Goal: Contribute content: Contribute content

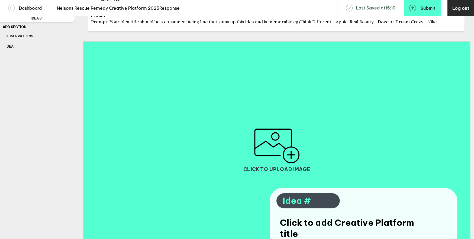
scroll to position [69, 0]
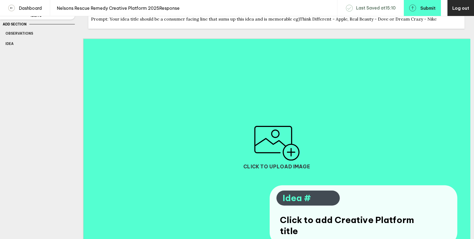
click at [308, 203] on span "Idea #" at bounding box center [308, 198] width 51 height 11
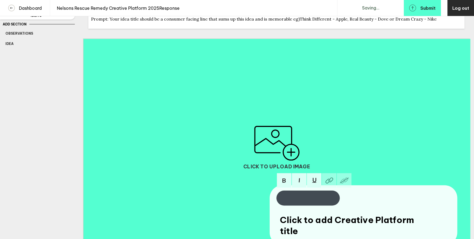
scroll to position [0, 0]
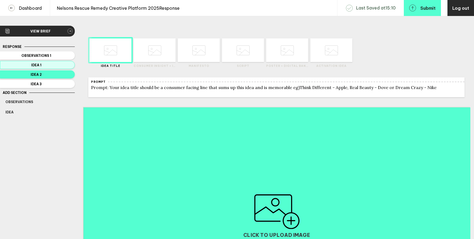
click at [48, 67] on button "Idea 1" at bounding box center [37, 65] width 75 height 8
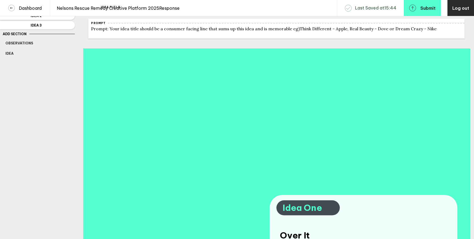
scroll to position [40, 0]
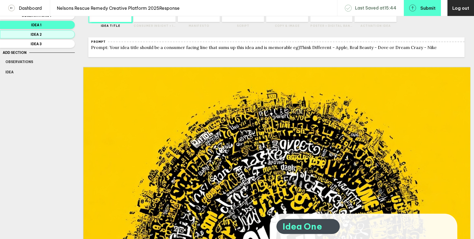
click at [55, 34] on span "Idea 2" at bounding box center [36, 35] width 62 height 4
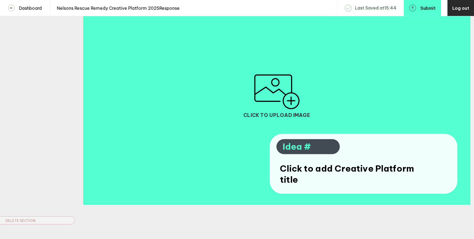
scroll to position [130, 0]
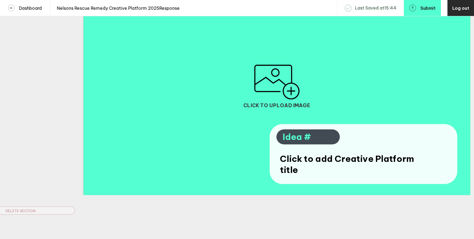
click at [309, 143] on span "Idea #" at bounding box center [308, 137] width 51 height 11
click at [322, 170] on span "Click to add Creative Platform title" at bounding box center [347, 164] width 135 height 22
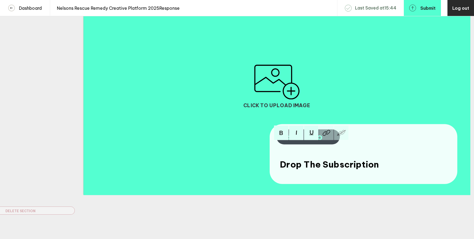
click at [267, 93] on img "button" at bounding box center [277, 82] width 46 height 35
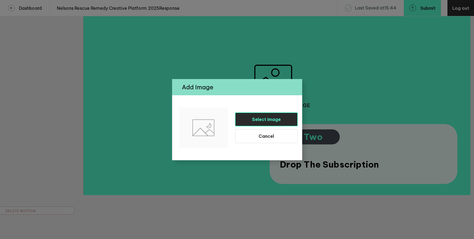
click at [264, 118] on span "Select image" at bounding box center [266, 119] width 29 height 5
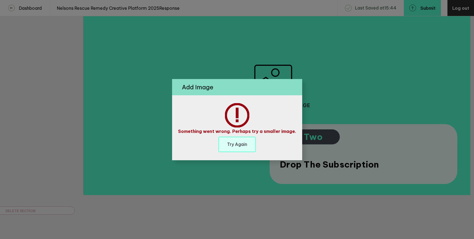
click at [238, 143] on h6 "Try Again" at bounding box center [237, 145] width 20 height 6
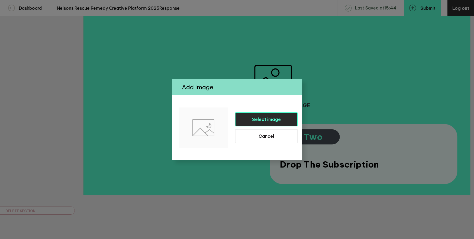
click at [273, 115] on button "Select image" at bounding box center [266, 120] width 63 height 14
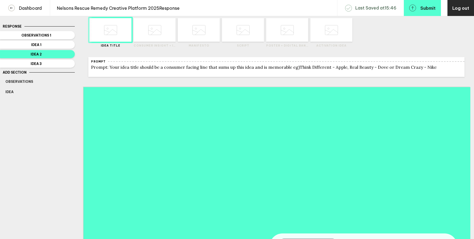
scroll to position [13, 0]
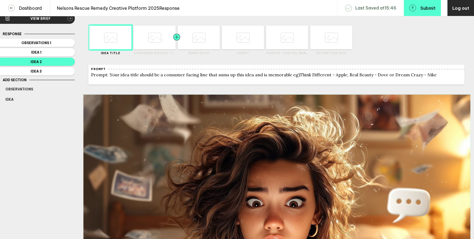
click at [163, 42] on div at bounding box center [166, 38] width 21 height 24
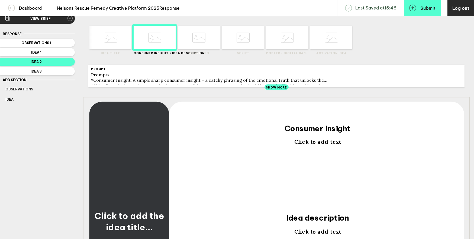
click at [140, 153] on div at bounding box center [129, 139] width 81 height 76
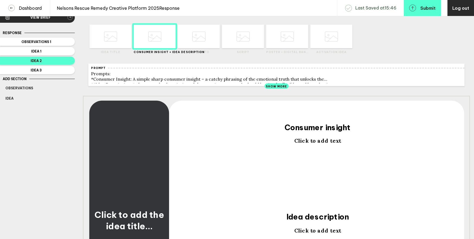
click at [276, 87] on div "Show More" at bounding box center [277, 85] width 24 height 5
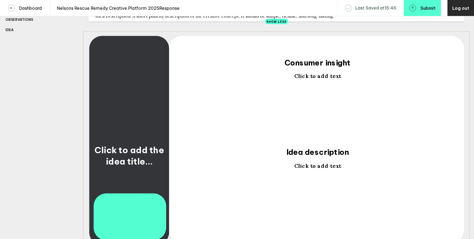
scroll to position [88, 0]
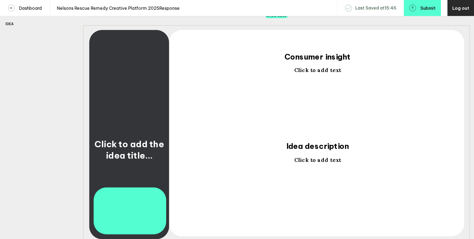
click at [311, 74] on span "Click to add text" at bounding box center [317, 70] width 47 height 7
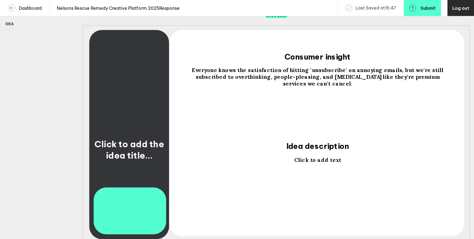
click at [312, 163] on span "Click to add text" at bounding box center [317, 160] width 47 height 7
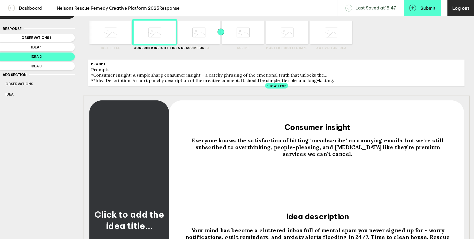
click at [205, 35] on div at bounding box center [210, 33] width 21 height 24
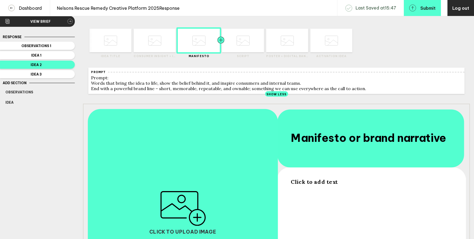
scroll to position [18, 0]
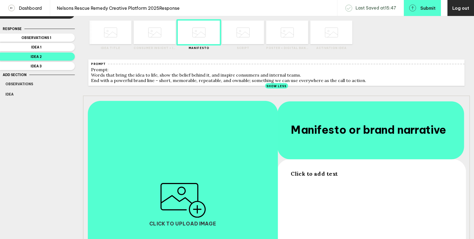
click at [318, 177] on span "Click to add text" at bounding box center [314, 174] width 47 height 7
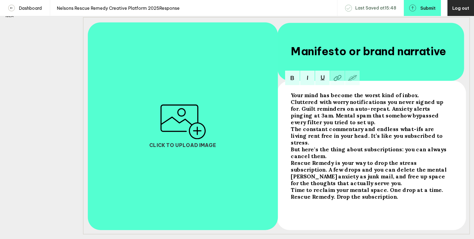
scroll to position [98, 0]
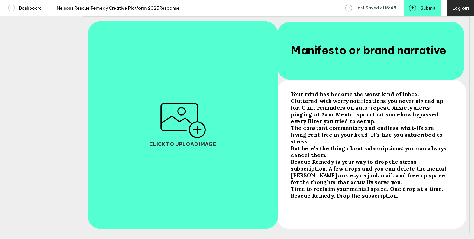
click at [198, 131] on img "button" at bounding box center [183, 121] width 46 height 35
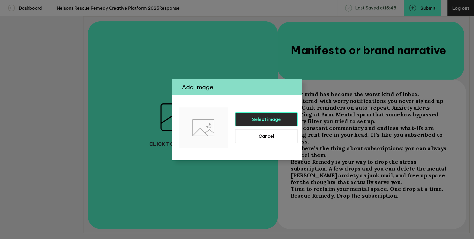
click at [250, 120] on button "Select image" at bounding box center [266, 120] width 63 height 14
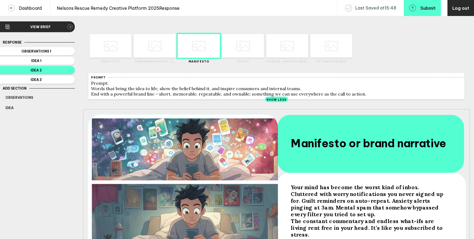
scroll to position [0, 0]
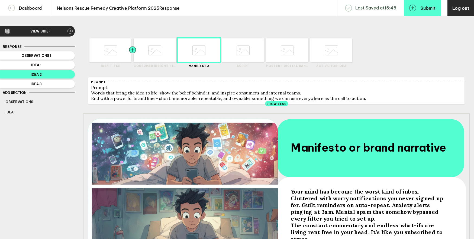
click at [121, 57] on div at bounding box center [122, 50] width 21 height 24
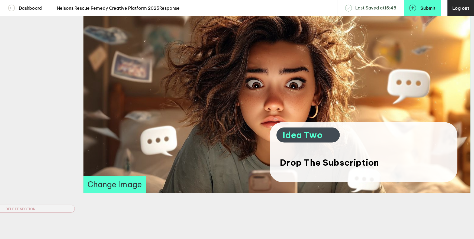
scroll to position [131, 0]
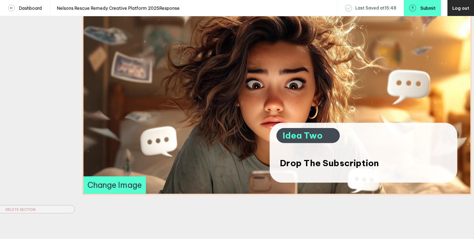
click at [207, 126] on div at bounding box center [276, 85] width 387 height 218
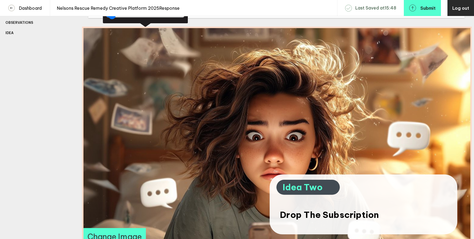
scroll to position [79, 0]
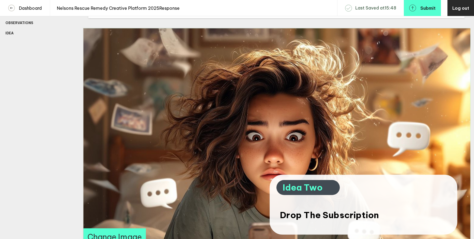
click at [123, 236] on button "Change Image" at bounding box center [114, 237] width 62 height 17
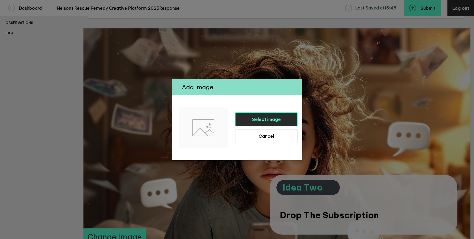
click at [256, 115] on button "Select image" at bounding box center [266, 120] width 63 height 14
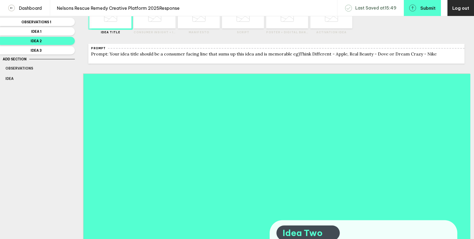
scroll to position [0, 0]
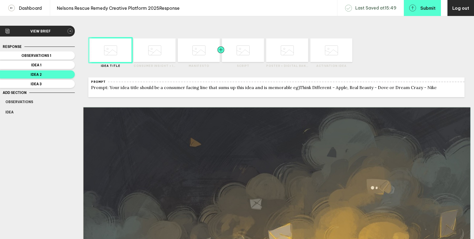
click at [205, 54] on div at bounding box center [210, 50] width 21 height 24
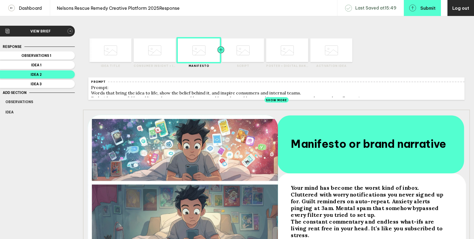
click at [242, 52] on div at bounding box center [231, 50] width 21 height 24
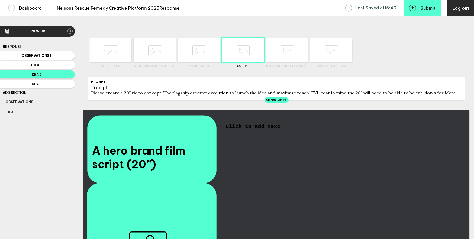
click at [266, 130] on span "Click to add text" at bounding box center [253, 127] width 55 height 6
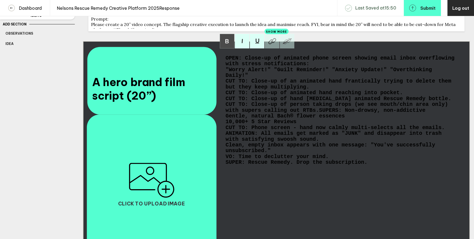
scroll to position [70, 0]
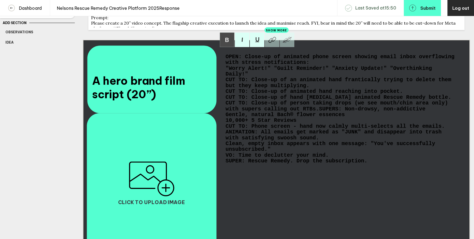
click at [230, 121] on span "SUPERS: Non-drowsy, non-addictive Gentle, natural Bach® flower essences 10,000+…" at bounding box center [327, 114] width 203 height 17
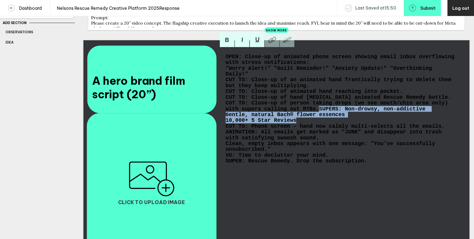
drag, startPoint x: 301, startPoint y: 132, endPoint x: 217, endPoint y: 122, distance: 84.1
click at [217, 122] on div "A hero brand film script (20”) OPEN: Close-up of animated phone screen showing …" at bounding box center [276, 149] width 387 height 218
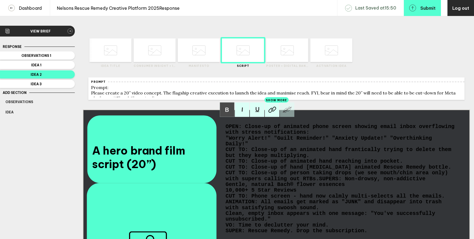
scroll to position [70, 0]
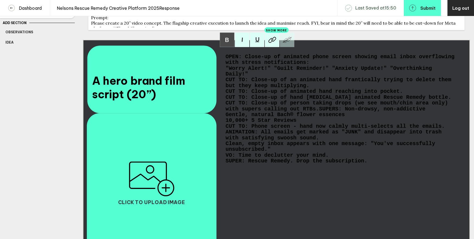
click at [269, 164] on span "SUPER: Rescue Remedy. Drop the subscription." at bounding box center [297, 162] width 142 height 6
click at [152, 185] on img "button" at bounding box center [152, 179] width 46 height 35
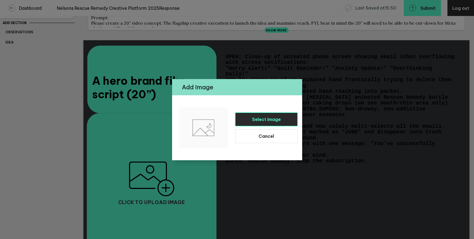
click at [247, 124] on button "Select image" at bounding box center [266, 120] width 63 height 14
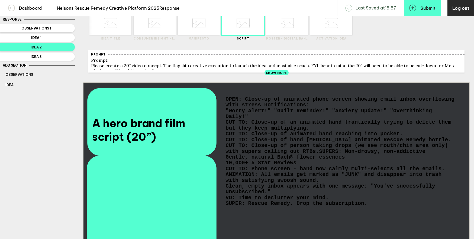
scroll to position [0, 0]
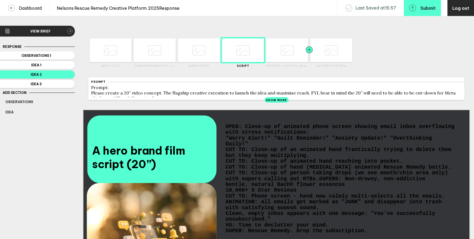
click at [293, 50] on div at bounding box center [298, 50] width 21 height 24
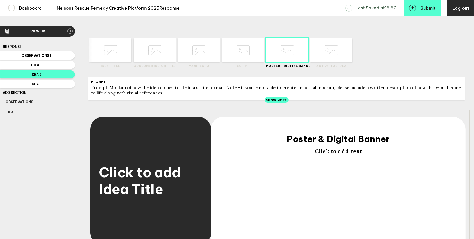
click at [326, 155] on span "Click to add text" at bounding box center [338, 151] width 47 height 7
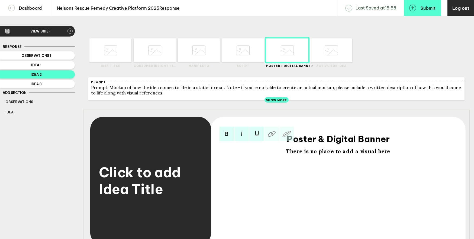
click at [349, 155] on span "There is no place to add a visual here" at bounding box center [338, 151] width 104 height 7
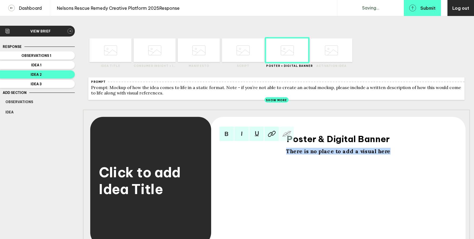
click at [349, 155] on span "There is no place to add a visual here" at bounding box center [338, 151] width 104 height 7
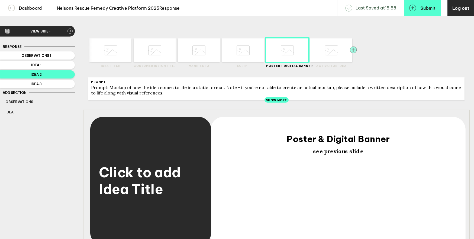
click at [353, 49] on rect "button" at bounding box center [353, 49] width 7 height 7
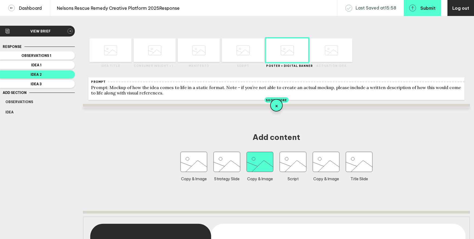
click at [253, 162] on icon "button" at bounding box center [260, 162] width 27 height 20
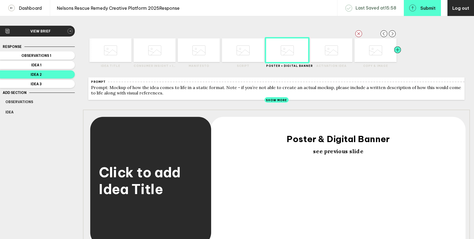
click at [379, 53] on div at bounding box center [387, 50] width 21 height 24
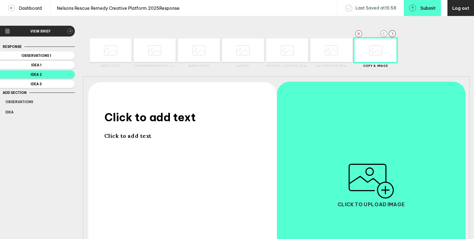
click at [386, 34] on rect "button" at bounding box center [384, 33] width 7 height 7
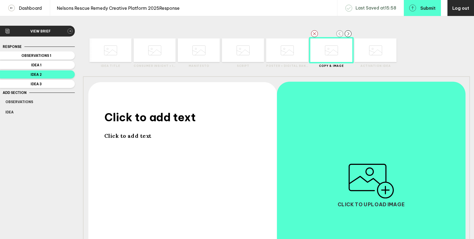
click at [340, 34] on rect "button" at bounding box center [339, 33] width 7 height 7
click at [282, 64] on label "Copy & Image" at bounding box center [287, 66] width 42 height 4
click at [152, 123] on span "Click to add text" at bounding box center [150, 118] width 91 height 14
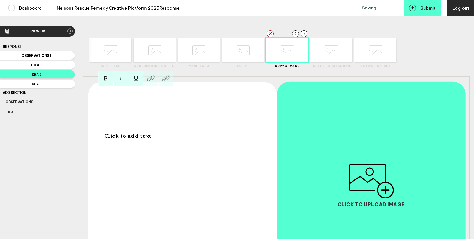
click at [152, 123] on div at bounding box center [185, 118] width 160 height 14
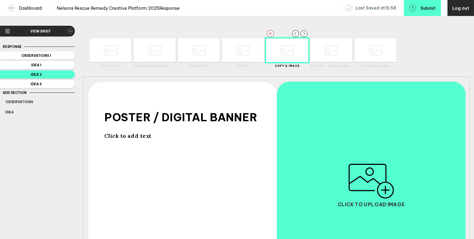
click at [133, 139] on span "Click to add text" at bounding box center [128, 136] width 47 height 7
click at [374, 184] on img "button" at bounding box center [371, 181] width 46 height 35
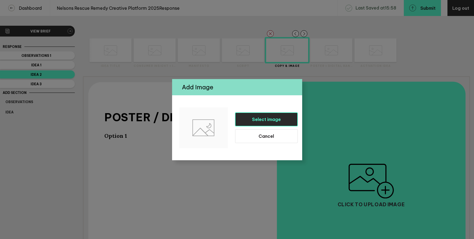
click at [264, 122] on span "Select image" at bounding box center [266, 119] width 29 height 5
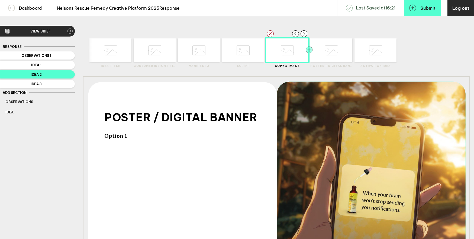
click at [309, 50] on icon "button" at bounding box center [309, 49] width 7 height 7
type input "390.524934383202"
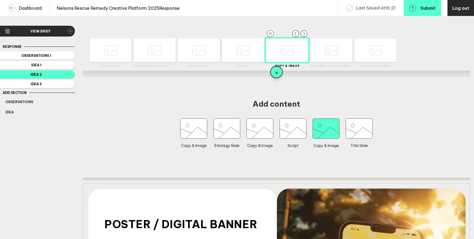
click at [314, 135] on icon "button" at bounding box center [326, 129] width 27 height 20
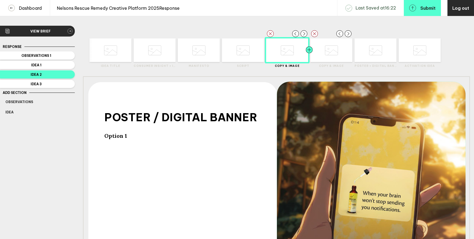
type input "390.524934383202"
click at [322, 52] on div at bounding box center [319, 50] width 21 height 24
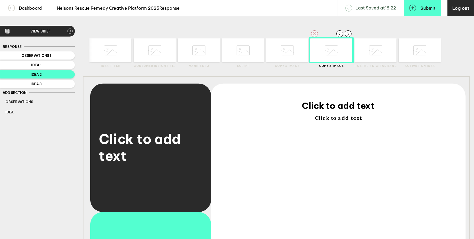
click at [313, 32] on rect "button" at bounding box center [314, 33] width 7 height 7
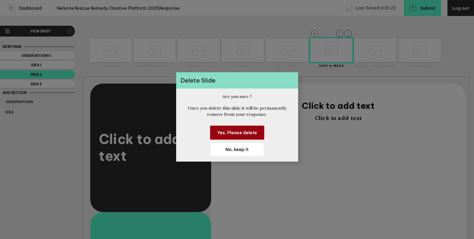
click at [248, 130] on span "Yes. Please delete" at bounding box center [237, 132] width 40 height 5
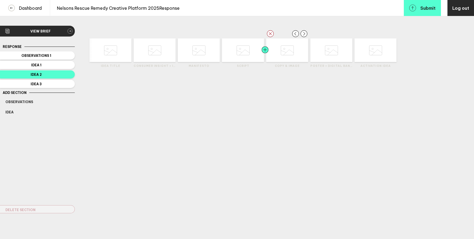
click at [282, 53] on div at bounding box center [275, 50] width 21 height 24
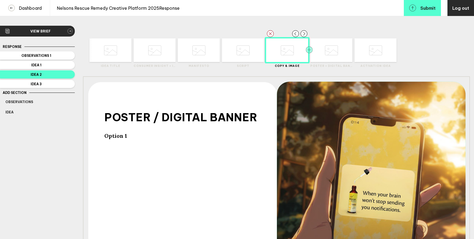
click at [309, 49] on rect "button" at bounding box center [309, 49] width 7 height 7
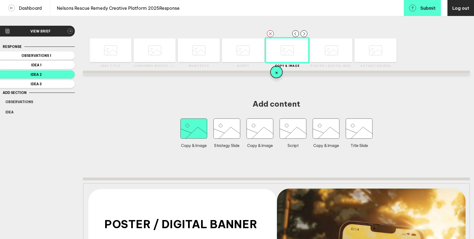
click at [200, 136] on icon "button" at bounding box center [194, 129] width 27 height 20
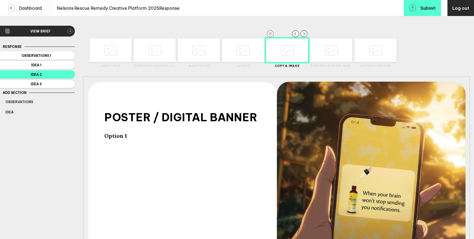
type input "390.524934383202"
click at [332, 56] on icon at bounding box center [331, 50] width 13 height 21
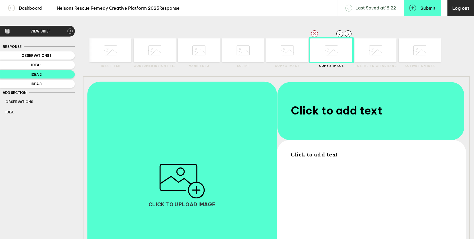
click at [310, 115] on span "Click to add text" at bounding box center [336, 111] width 91 height 14
click at [314, 155] on span "Click to add text" at bounding box center [314, 154] width 47 height 7
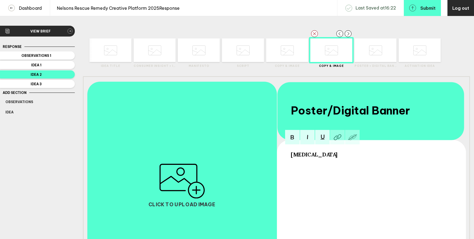
click at [197, 194] on img "button" at bounding box center [182, 181] width 46 height 35
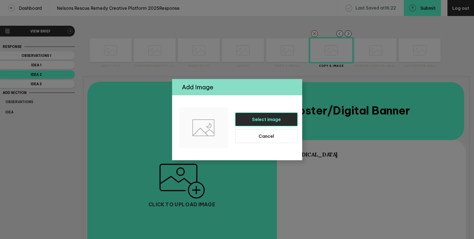
click at [259, 118] on span "Select image" at bounding box center [266, 119] width 29 height 5
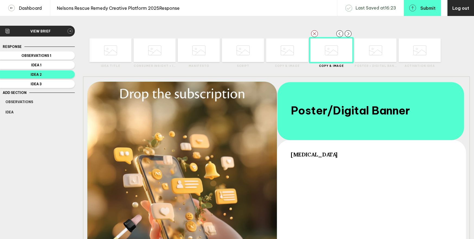
click at [287, 51] on icon at bounding box center [287, 50] width 13 height 21
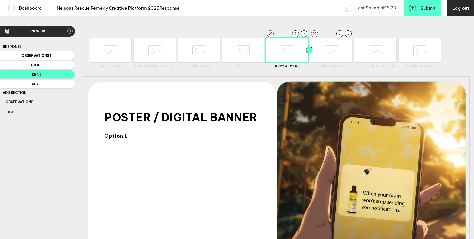
click at [323, 47] on div at bounding box center [319, 50] width 21 height 24
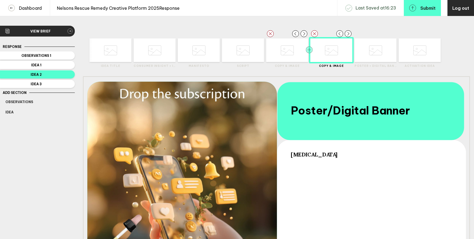
click at [310, 49] on rect "button" at bounding box center [309, 49] width 7 height 7
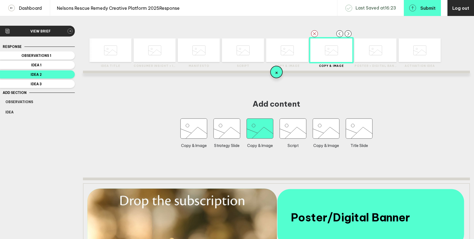
click at [263, 134] on icon "button" at bounding box center [260, 129] width 27 height 20
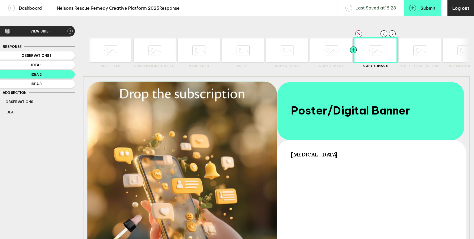
click at [374, 49] on div at bounding box center [364, 50] width 21 height 24
click at [334, 52] on div at bounding box center [343, 50] width 21 height 24
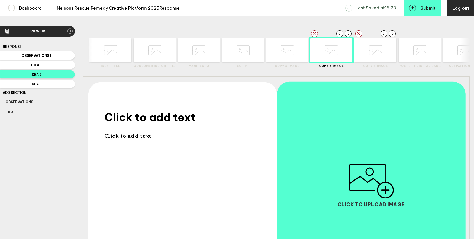
click at [376, 49] on icon at bounding box center [375, 50] width 13 height 21
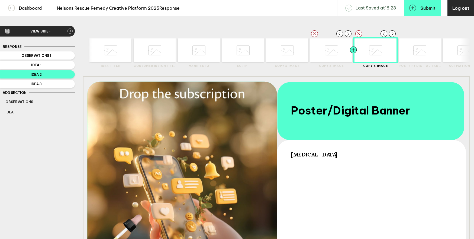
click at [339, 51] on div at bounding box center [343, 50] width 21 height 24
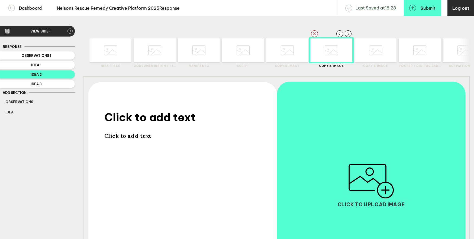
click at [176, 123] on span "Click to add text" at bounding box center [150, 118] width 91 height 14
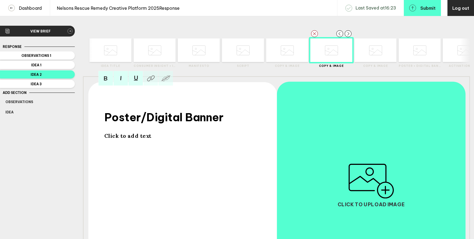
click at [133, 139] on span "Click to add text" at bounding box center [128, 136] width 47 height 7
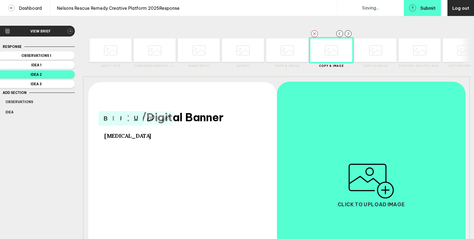
click at [375, 196] on img "button" at bounding box center [371, 181] width 46 height 35
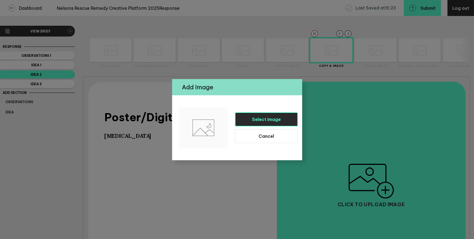
click at [274, 122] on span "Select image" at bounding box center [266, 119] width 29 height 5
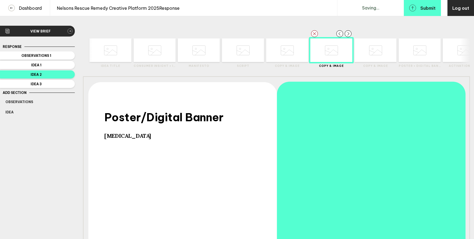
type input "390.524934383202"
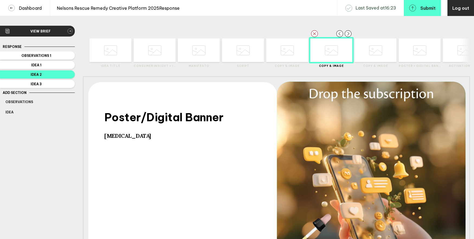
click at [292, 54] on div at bounding box center [298, 50] width 21 height 24
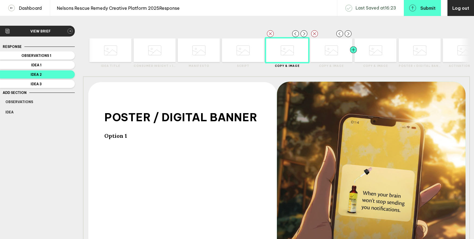
click at [337, 50] on div at bounding box center [343, 50] width 21 height 24
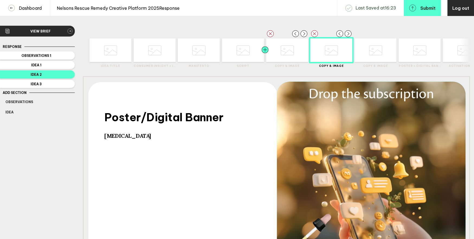
click at [278, 48] on div at bounding box center [275, 50] width 21 height 24
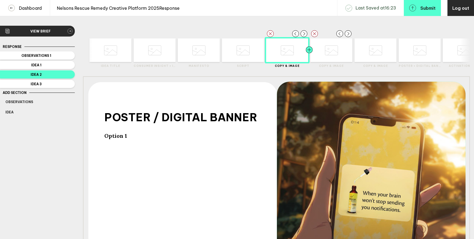
click at [329, 51] on div at bounding box center [319, 50] width 21 height 24
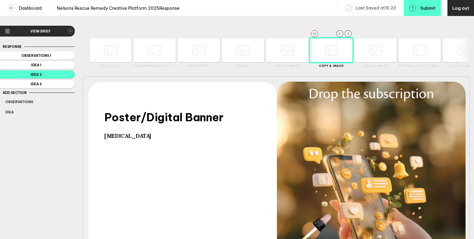
click at [179, 121] on span "Poster/Digital Banner" at bounding box center [164, 118] width 119 height 14
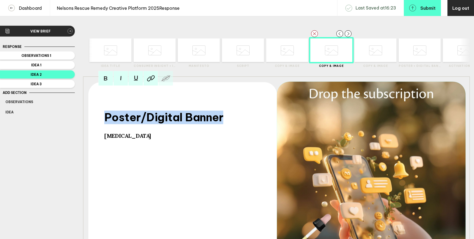
click at [179, 121] on span "Poster/Digital Banner" at bounding box center [164, 118] width 119 height 14
type input "390.524934383202"
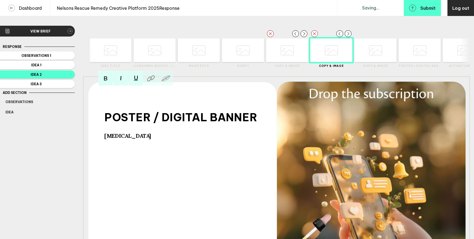
type input "390.524934383202"
click at [287, 55] on icon at bounding box center [287, 50] width 13 height 21
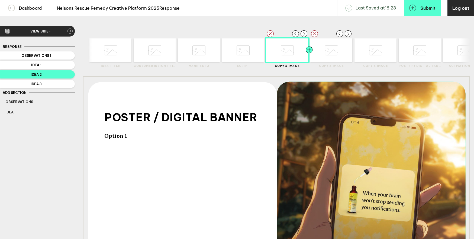
click at [318, 54] on div at bounding box center [319, 50] width 21 height 24
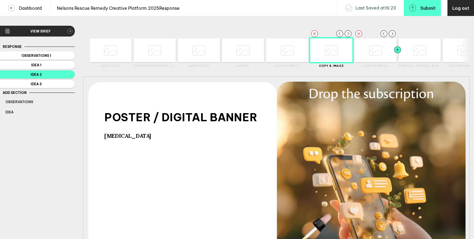
click at [378, 51] on div at bounding box center [387, 50] width 21 height 24
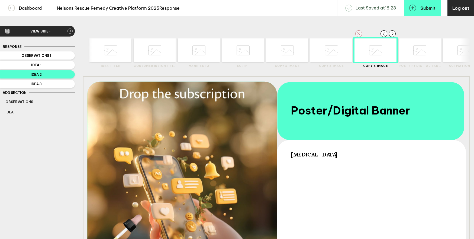
click at [358, 35] on rect "button" at bounding box center [358, 33] width 7 height 7
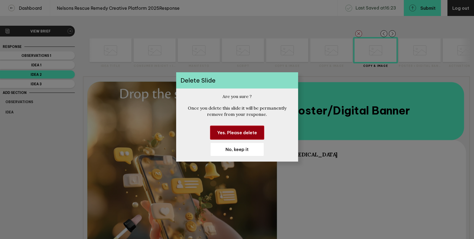
click at [252, 133] on span "Yes. Please delete" at bounding box center [237, 132] width 40 height 5
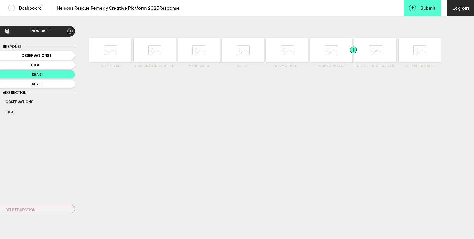
click at [371, 52] on div at bounding box center [364, 50] width 21 height 24
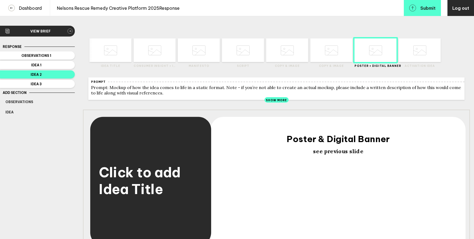
click at [359, 155] on span "see previous slide" at bounding box center [338, 151] width 50 height 7
click at [360, 155] on span "see previous slide" at bounding box center [338, 151] width 50 height 7
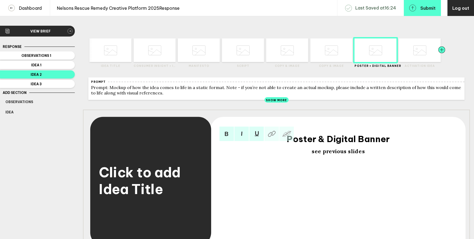
click at [422, 46] on div at bounding box center [431, 50] width 21 height 24
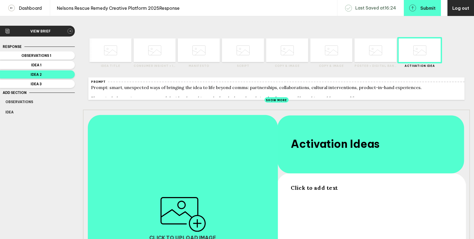
click at [326, 191] on span "Click to add text" at bounding box center [314, 188] width 47 height 7
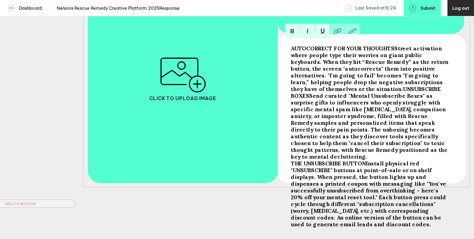
scroll to position [141, 0]
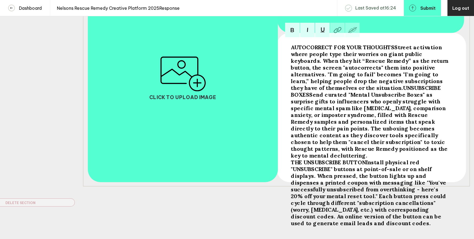
click at [292, 166] on span "THE UNSUBSCRIBE BUTTON" at bounding box center [328, 162] width 75 height 7
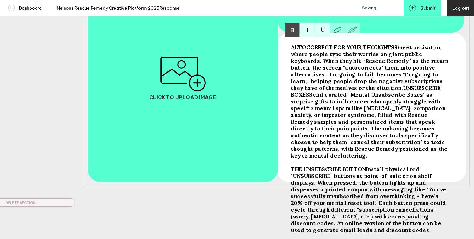
scroll to position [147, 0]
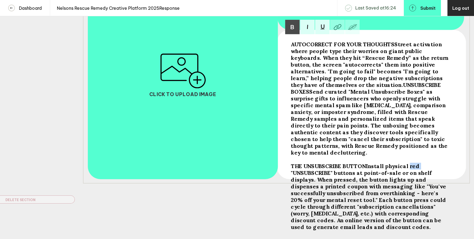
drag, startPoint x: 343, startPoint y: 179, endPoint x: 333, endPoint y: 180, distance: 10.0
click at [333, 180] on span "Install physical red "UNSUBSCRIBE" buttons at point-of-sale or on shelf display…" at bounding box center [369, 197] width 157 height 68
click at [311, 184] on span "Install physical yellow "UNSUBSCRIBE" buttons at point-of-sale or on shelf disp…" at bounding box center [369, 197] width 157 height 68
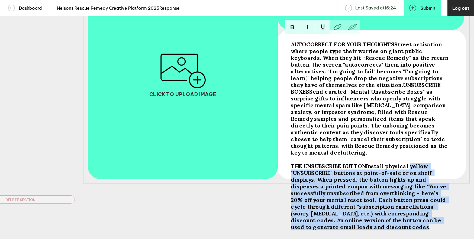
drag, startPoint x: 333, startPoint y: 179, endPoint x: 364, endPoint y: 234, distance: 63.4
click at [364, 231] on div "THE UNSUBSCRIBE BUTTON Install physical yellow "UNSUBSCRIBE" buttons at point-o…" at bounding box center [371, 197] width 160 height 68
copy span "yellow "UNSUBSCRIBE" buttons at point-of-sale or on shelf displays. When presse…"
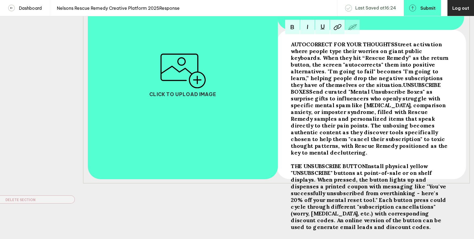
click at [241, 214] on div "Brief Client: Nelson’s Brand: Rescue Remedy Project: Creative Platform 2025 THE…" at bounding box center [237, 47] width 474 height 383
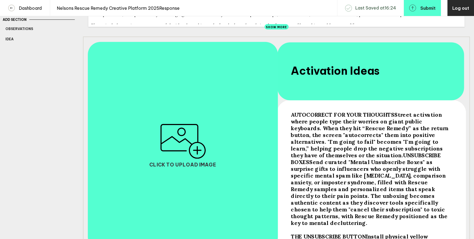
scroll to position [77, 0]
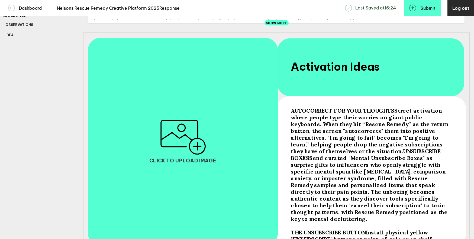
click at [192, 146] on img "button" at bounding box center [183, 137] width 46 height 35
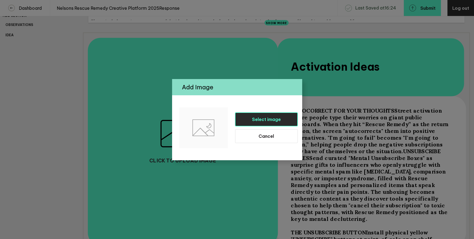
click at [274, 118] on span "Select image" at bounding box center [266, 119] width 29 height 5
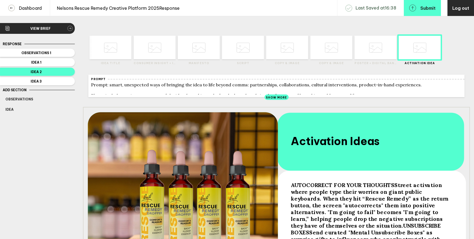
scroll to position [0, 0]
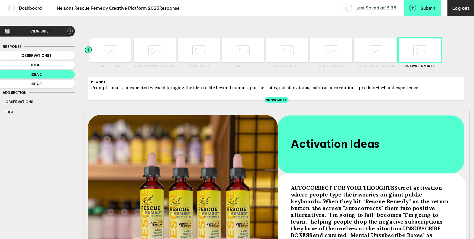
click at [108, 48] on div at bounding box center [98, 50] width 21 height 24
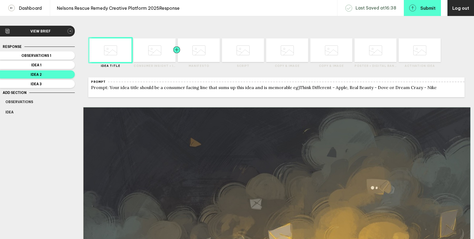
click at [159, 49] on div at bounding box center [166, 50] width 21 height 24
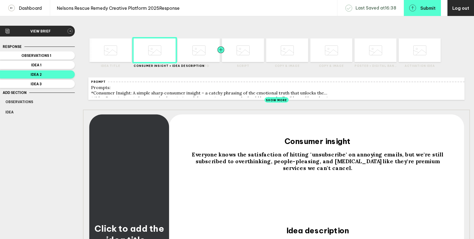
click at [203, 51] on div at bounding box center [210, 50] width 21 height 24
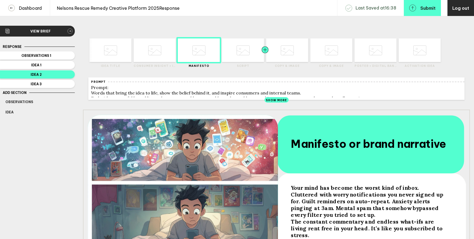
click at [244, 52] on div at bounding box center [254, 50] width 21 height 24
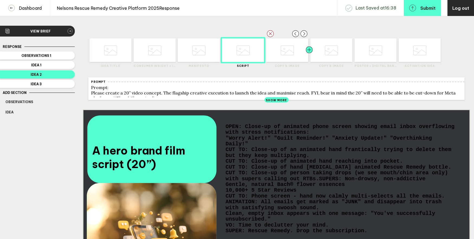
click at [289, 53] on div at bounding box center [298, 50] width 21 height 24
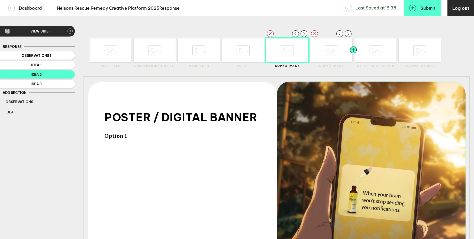
click at [342, 52] on div at bounding box center [343, 50] width 21 height 24
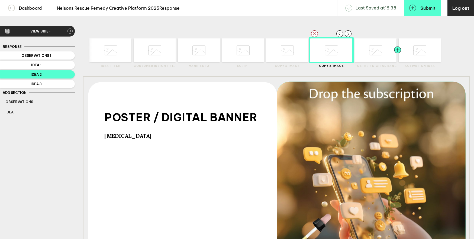
click at [380, 52] on div at bounding box center [387, 50] width 21 height 24
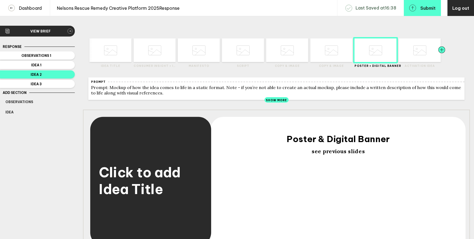
click at [422, 52] on div at bounding box center [431, 50] width 21 height 24
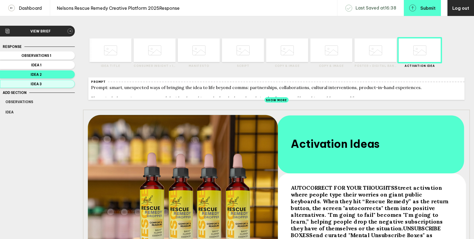
click at [57, 85] on span "Idea 3" at bounding box center [36, 84] width 62 height 4
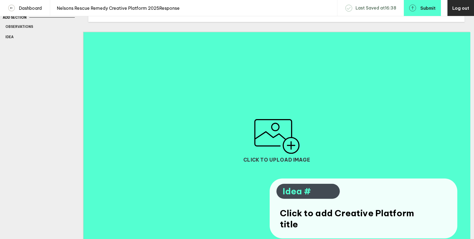
scroll to position [80, 0]
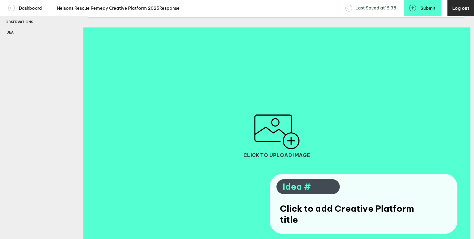
click at [314, 188] on span "Idea #" at bounding box center [308, 187] width 51 height 11
click at [320, 222] on span "Click to add Creative Platform title" at bounding box center [347, 214] width 135 height 22
click at [297, 220] on span "Click to add Creative Platform title" at bounding box center [347, 214] width 135 height 22
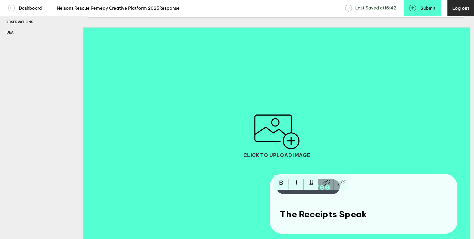
click at [286, 143] on img "button" at bounding box center [277, 132] width 46 height 35
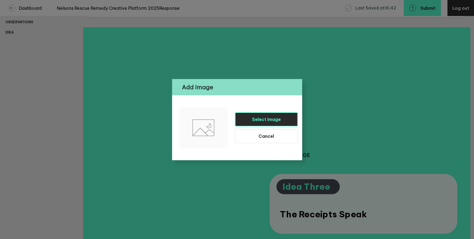
click at [240, 121] on button "Select image" at bounding box center [266, 120] width 63 height 14
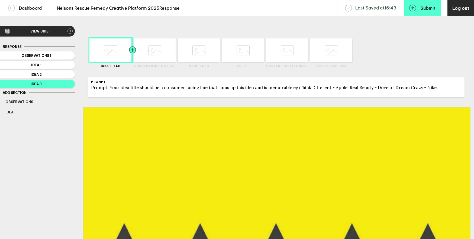
click at [149, 57] on div at bounding box center [143, 50] width 21 height 24
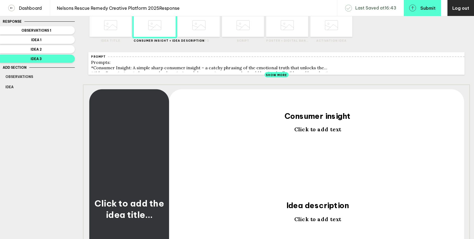
scroll to position [25, 0]
click at [310, 132] on span "Click to add text" at bounding box center [317, 129] width 47 height 7
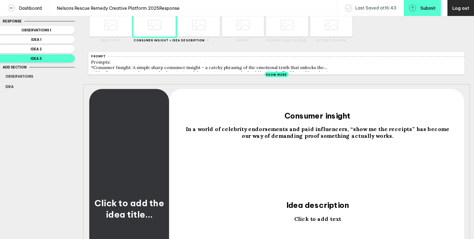
click at [324, 222] on span "Click to add text" at bounding box center [317, 219] width 47 height 7
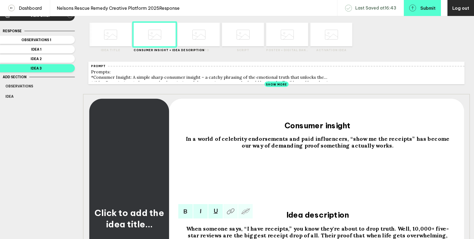
scroll to position [0, 0]
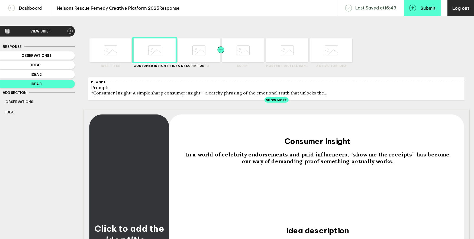
click at [208, 57] on div at bounding box center [210, 50] width 21 height 24
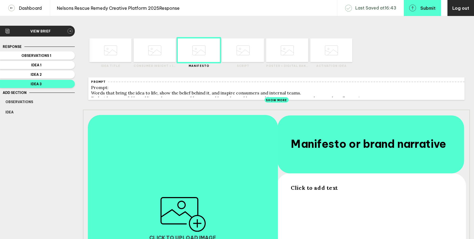
click at [314, 190] on span "Click to add text" at bounding box center [314, 188] width 47 height 7
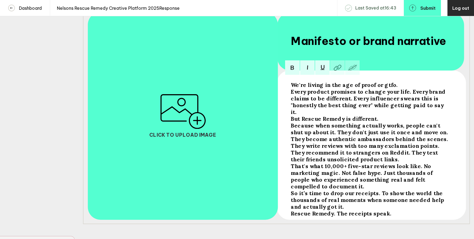
scroll to position [104, 0]
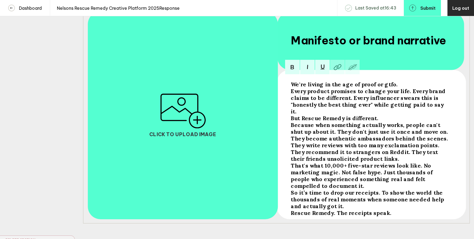
click at [288, 99] on div at bounding box center [371, 145] width 189 height 150
click at [292, 94] on span "Every product promises to change your life. Every brand claims to be different.…" at bounding box center [369, 101] width 156 height 27
click at [292, 93] on span "Every product promises to change your life. Every brand claims to be different.…" at bounding box center [369, 101] width 156 height 27
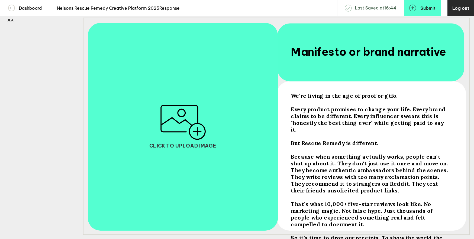
scroll to position [94, 0]
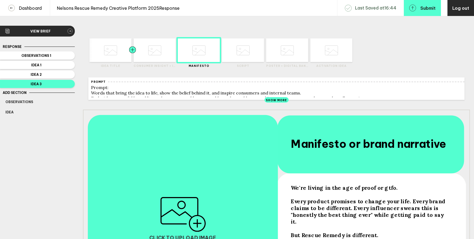
click at [118, 54] on div at bounding box center [122, 50] width 21 height 24
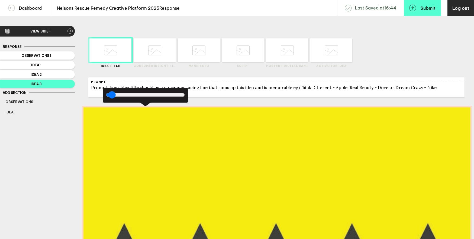
click at [206, 194] on div at bounding box center [276, 217] width 387 height 218
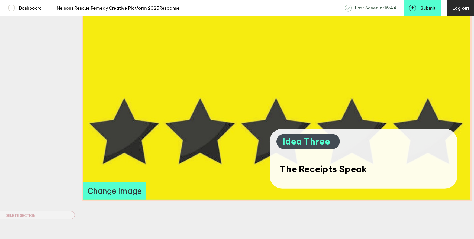
scroll to position [131, 0]
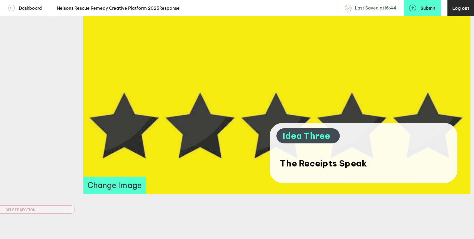
click at [121, 187] on button "Change Image" at bounding box center [114, 185] width 62 height 17
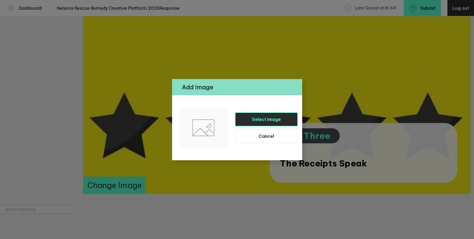
click at [247, 122] on button "Select image" at bounding box center [266, 120] width 63 height 14
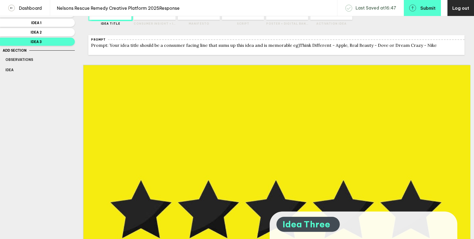
scroll to position [27, 0]
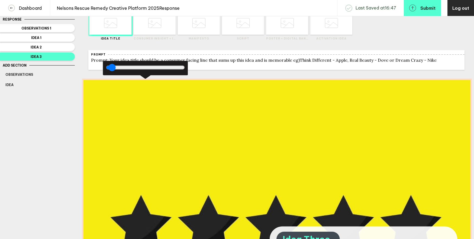
click at [120, 91] on div at bounding box center [276, 189] width 387 height 218
type input "800"
drag, startPoint x: 114, startPoint y: 70, endPoint x: 110, endPoint y: 72, distance: 3.8
click at [110, 72] on input "range" at bounding box center [145, 68] width 79 height 10
drag, startPoint x: 110, startPoint y: 72, endPoint x: 105, endPoint y: 72, distance: 4.9
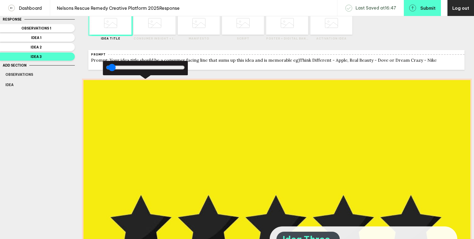
click at [106, 72] on input "range" at bounding box center [145, 68] width 79 height 10
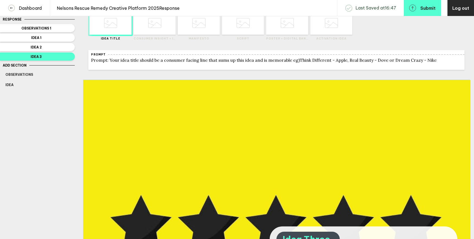
click at [65, 113] on div "Response Observations 1 Idea 1 Idea 2 Idea 3 Add Section Observations Idea Dele…" at bounding box center [37, 166] width 75 height 301
click at [63, 47] on span "Idea 2" at bounding box center [36, 47] width 62 height 4
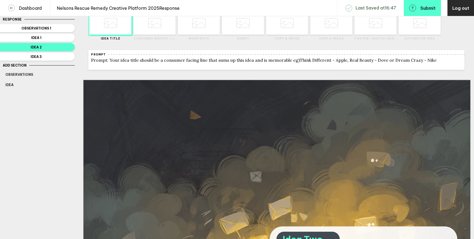
click at [113, 42] on div "Delete Created with Sketch. Move Left Created with Sketch. Move Right Created w…" at bounding box center [276, 23] width 387 height 43
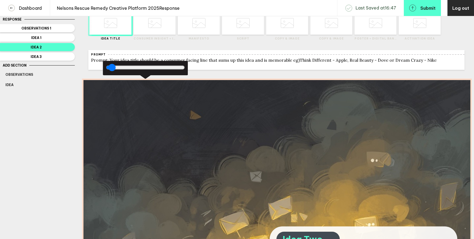
click at [163, 153] on div at bounding box center [276, 189] width 387 height 218
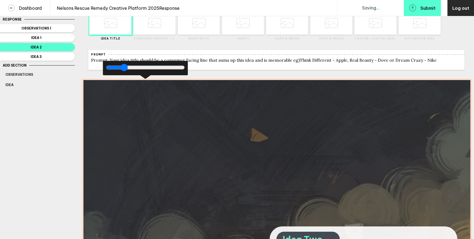
type input "800"
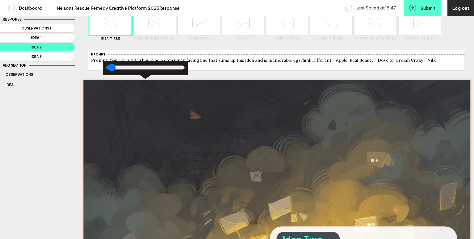
drag, startPoint x: 114, startPoint y: 70, endPoint x: 77, endPoint y: 68, distance: 36.9
click at [106, 68] on input "range" at bounding box center [145, 68] width 79 height 10
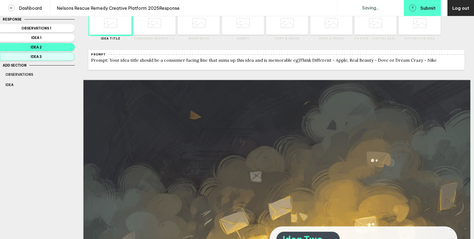
click at [60, 55] on span "Idea 3" at bounding box center [36, 57] width 62 height 4
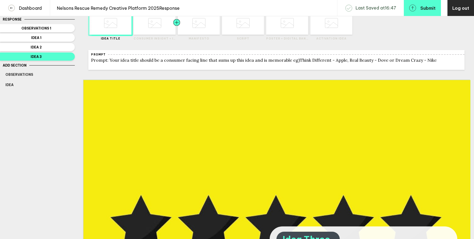
click at [163, 24] on div at bounding box center [166, 23] width 21 height 24
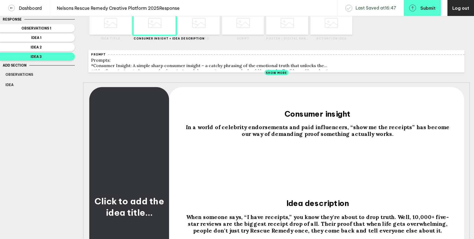
click at [198, 27] on icon at bounding box center [198, 23] width 13 height 21
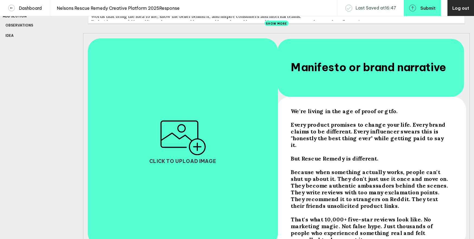
scroll to position [54, 0]
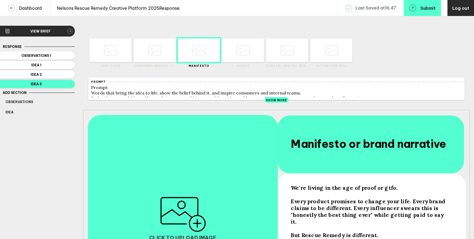
scroll to position [54, 0]
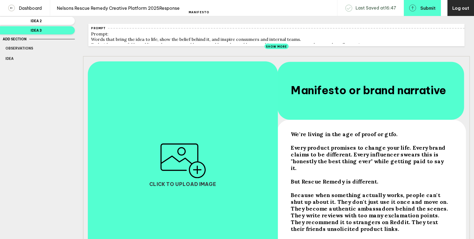
click at [192, 164] on img "button" at bounding box center [183, 161] width 46 height 35
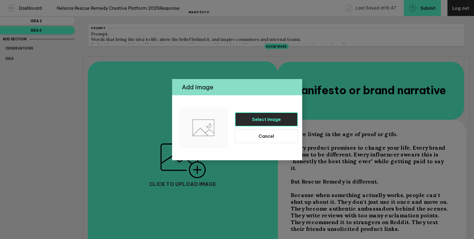
click at [262, 114] on button "Select image" at bounding box center [266, 120] width 63 height 14
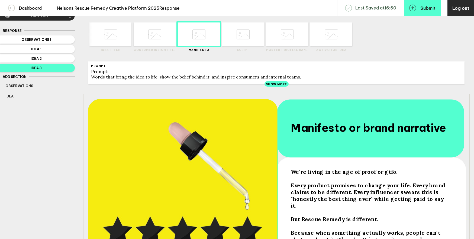
scroll to position [0, 0]
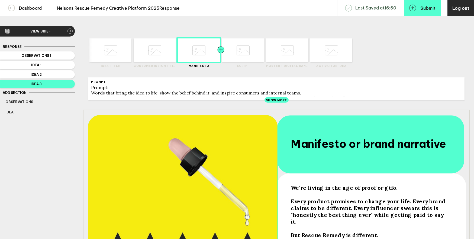
click at [237, 55] on div at bounding box center [231, 50] width 21 height 24
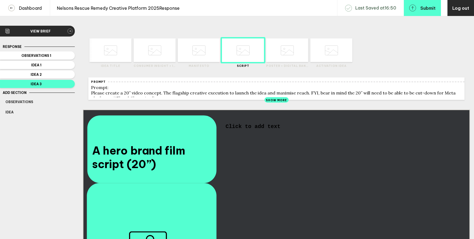
click at [259, 128] on span "Click to add text" at bounding box center [253, 127] width 55 height 6
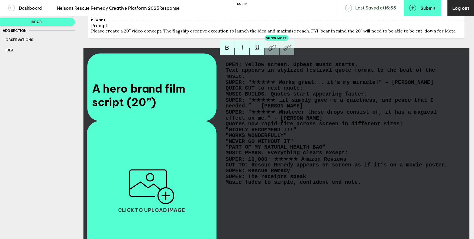
scroll to position [62, 0]
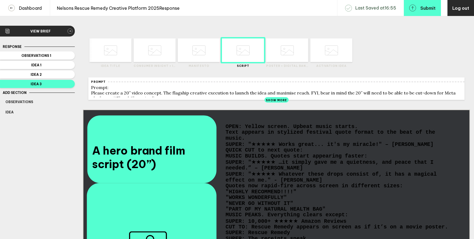
scroll to position [62, 0]
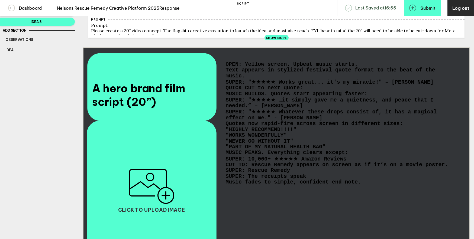
scroll to position [62, 0]
